Goal: Information Seeking & Learning: Learn about a topic

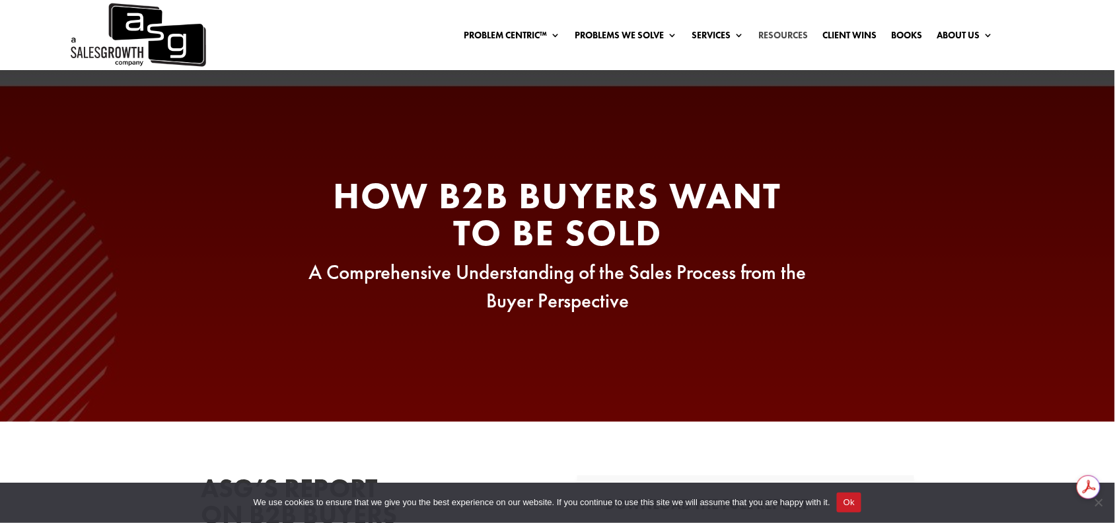
click at [777, 32] on link "Resources" at bounding box center [784, 37] width 50 height 15
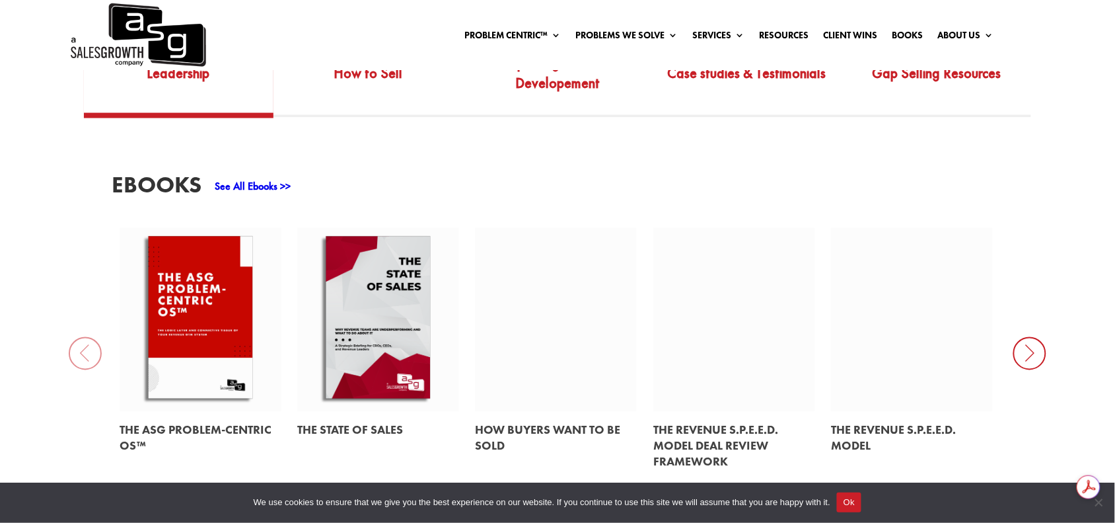
scroll to position [578, 0]
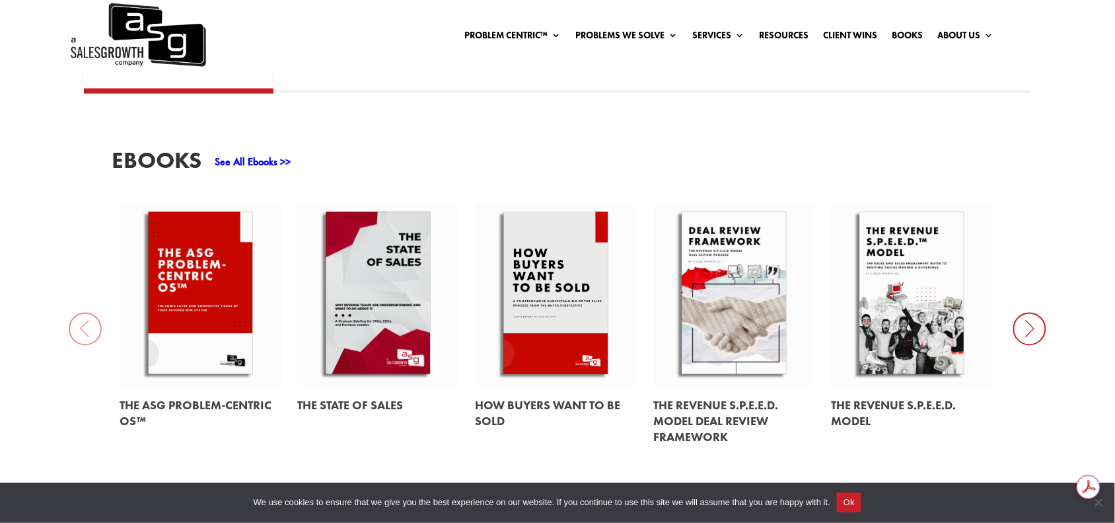
click at [221, 305] on link at bounding box center [200, 295] width 161 height 184
